Goal: Check status

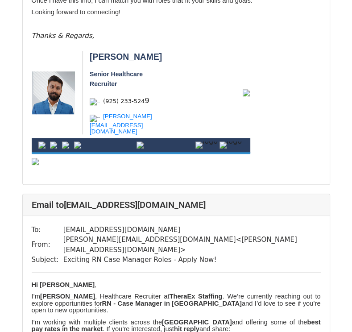
scroll to position [7397, 0]
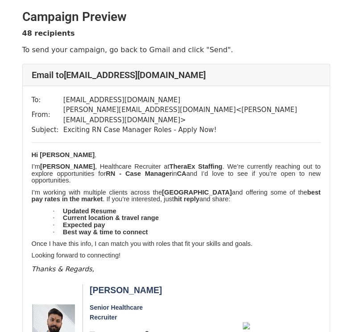
scroll to position [54, 0]
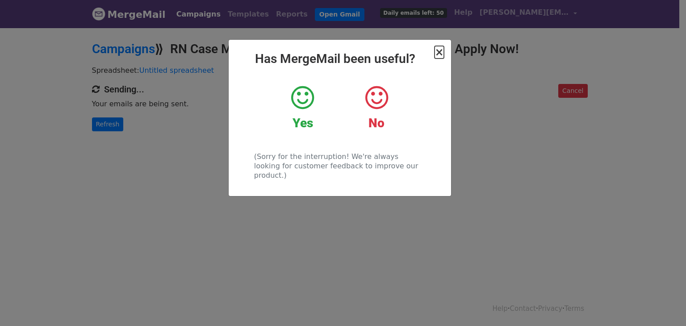
click at [438, 50] on span "×" at bounding box center [438, 52] width 9 height 13
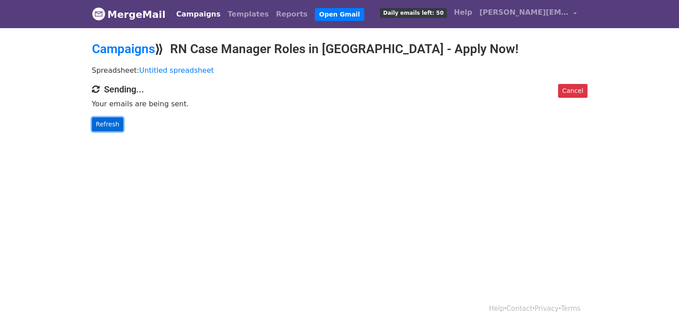
click at [100, 122] on link "Refresh" at bounding box center [108, 124] width 32 height 14
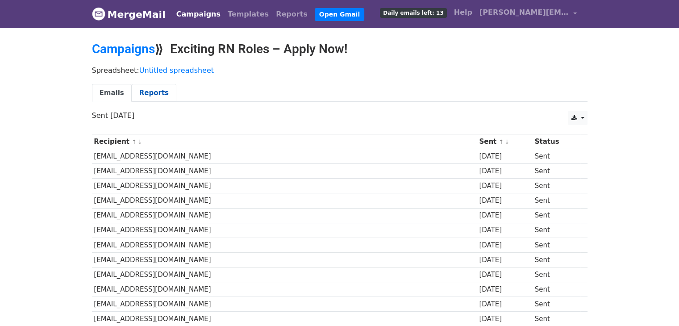
click at [160, 90] on link "Reports" at bounding box center [154, 93] width 45 height 18
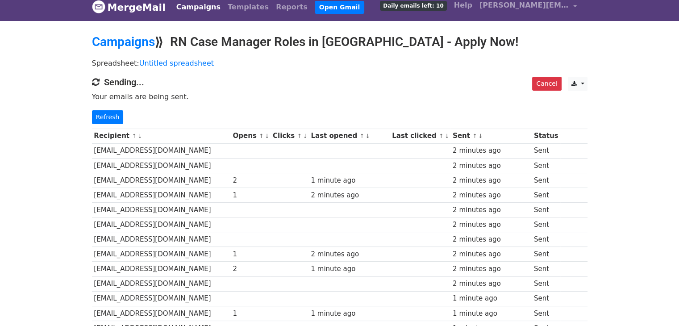
scroll to position [5, 0]
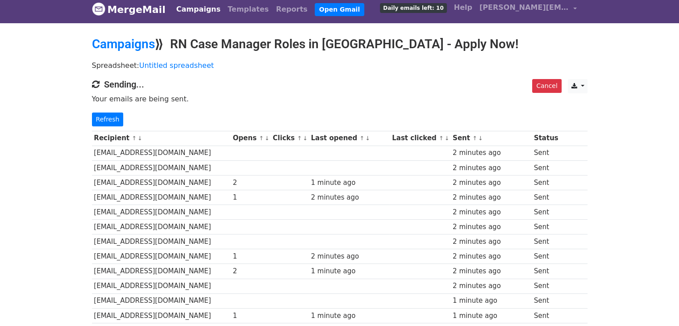
click at [233, 180] on div "2" at bounding box center [251, 183] width 36 height 10
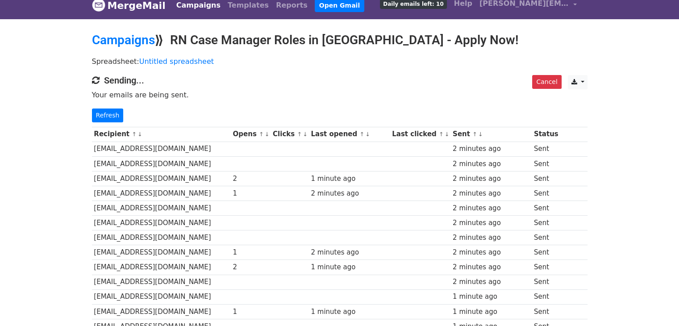
scroll to position [0, 0]
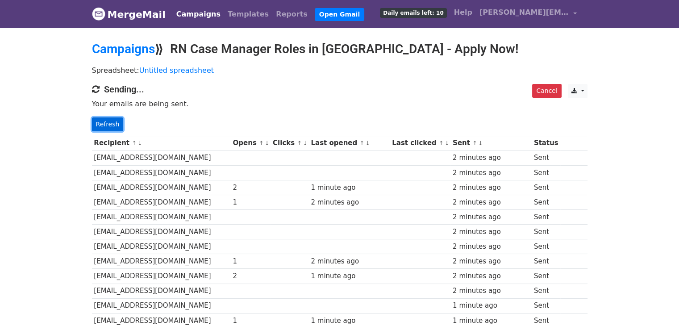
click at [102, 124] on link "Refresh" at bounding box center [108, 124] width 32 height 14
click at [105, 122] on link "Refresh" at bounding box center [108, 124] width 32 height 14
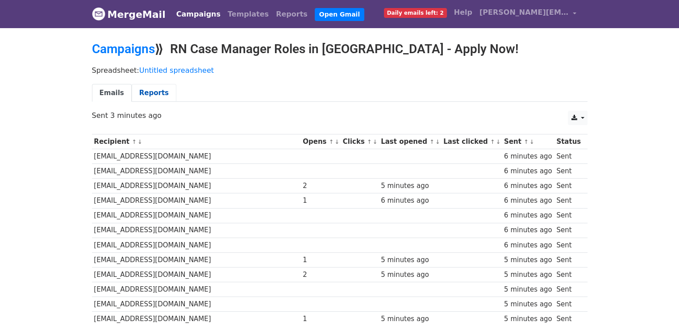
click at [147, 87] on link "Reports" at bounding box center [154, 93] width 45 height 18
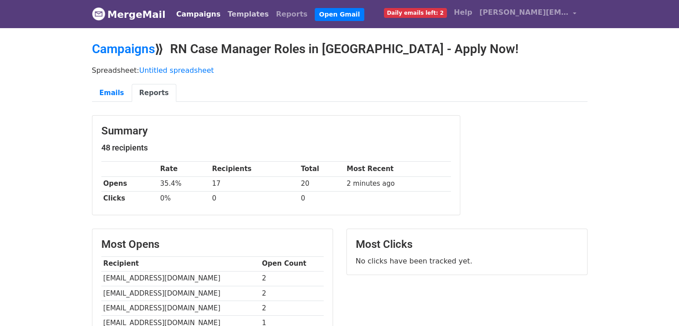
click at [236, 16] on link "Templates" at bounding box center [248, 14] width 48 height 18
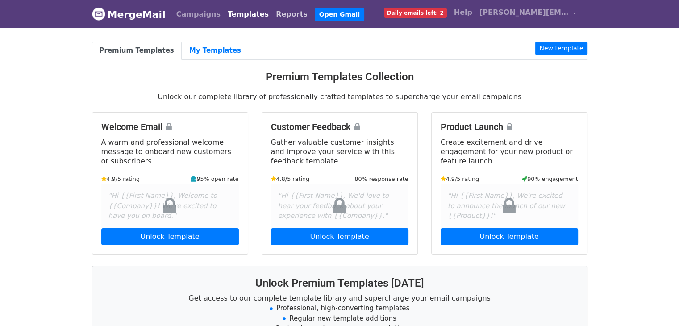
click at [272, 13] on link "Reports" at bounding box center [291, 14] width 39 height 18
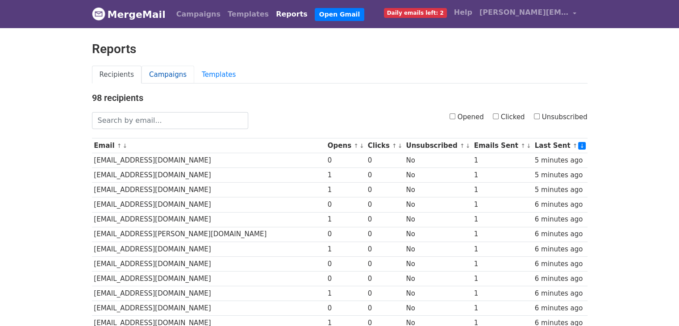
click at [165, 76] on link "Campaigns" at bounding box center [168, 75] width 53 height 18
